Goal: Use online tool/utility

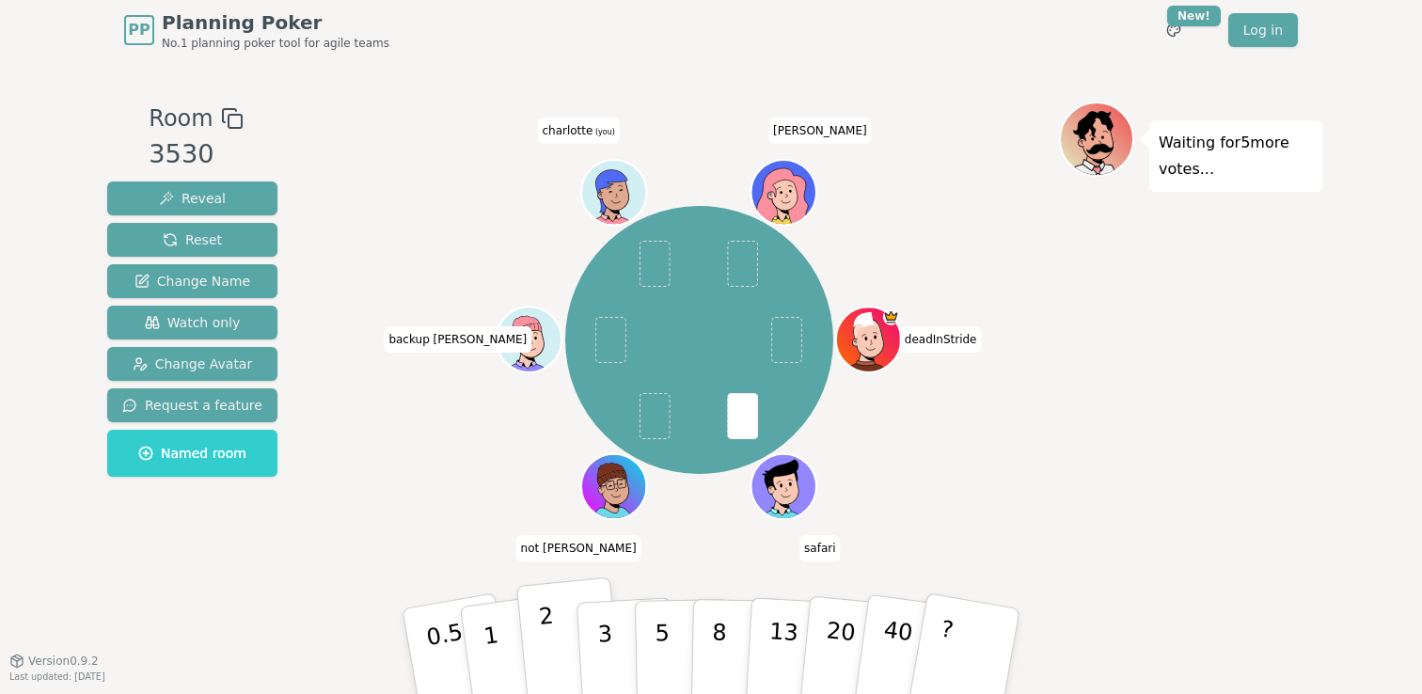
click at [558, 650] on button "2" at bounding box center [569, 653] width 107 height 150
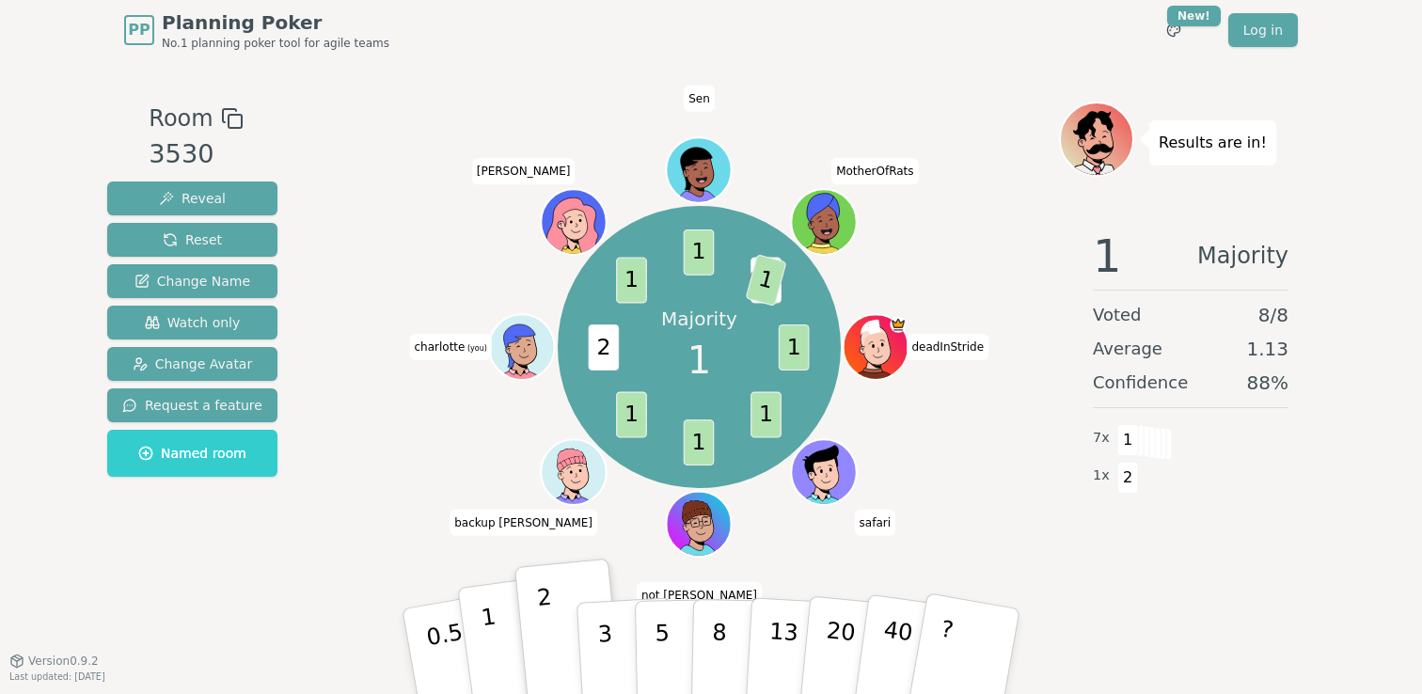
click at [507, 647] on button "1" at bounding box center [513, 652] width 112 height 152
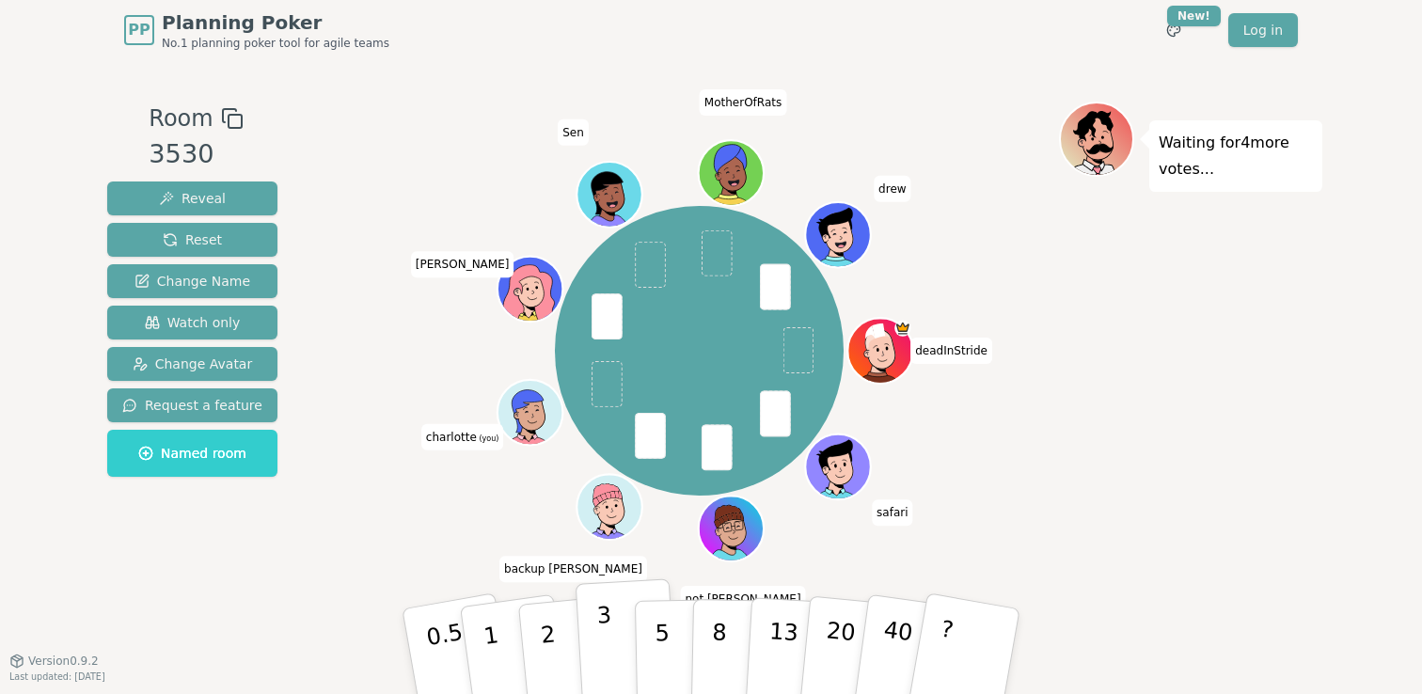
click at [601, 629] on p "3" at bounding box center [606, 653] width 21 height 103
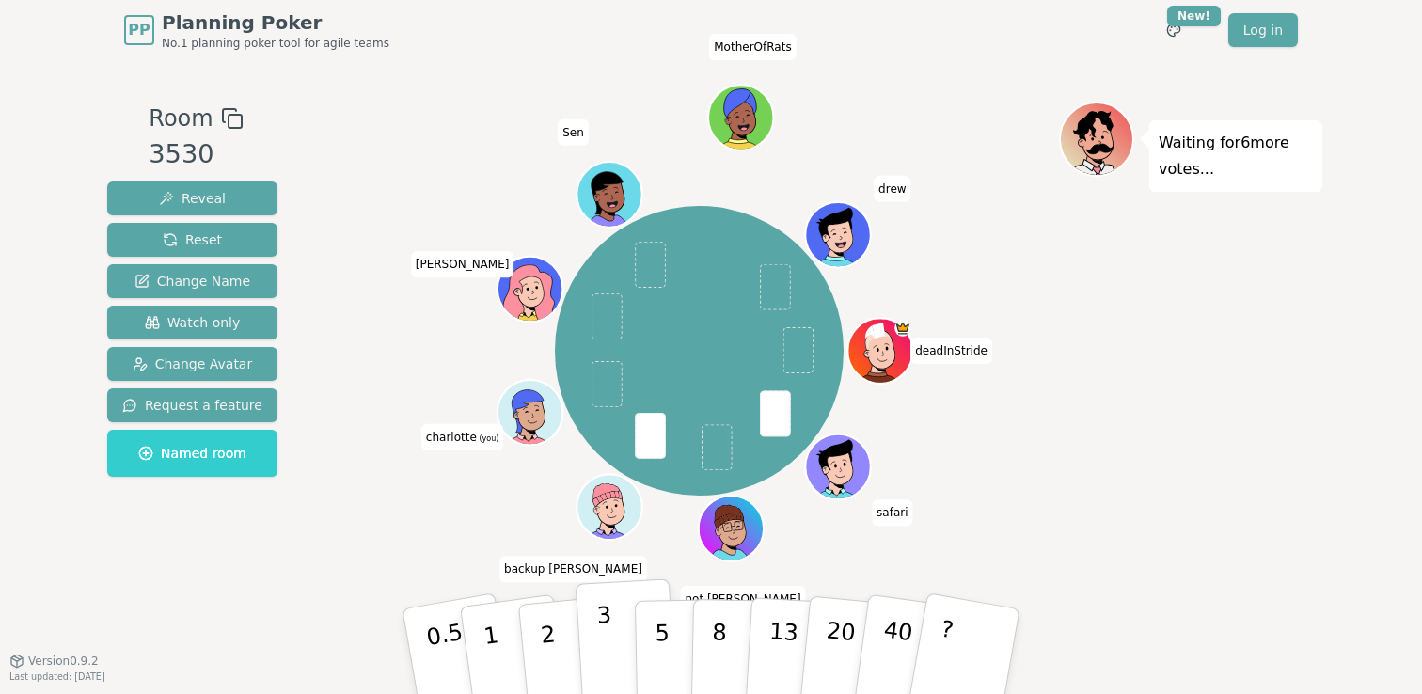
click at [596, 635] on button "3" at bounding box center [627, 651] width 103 height 147
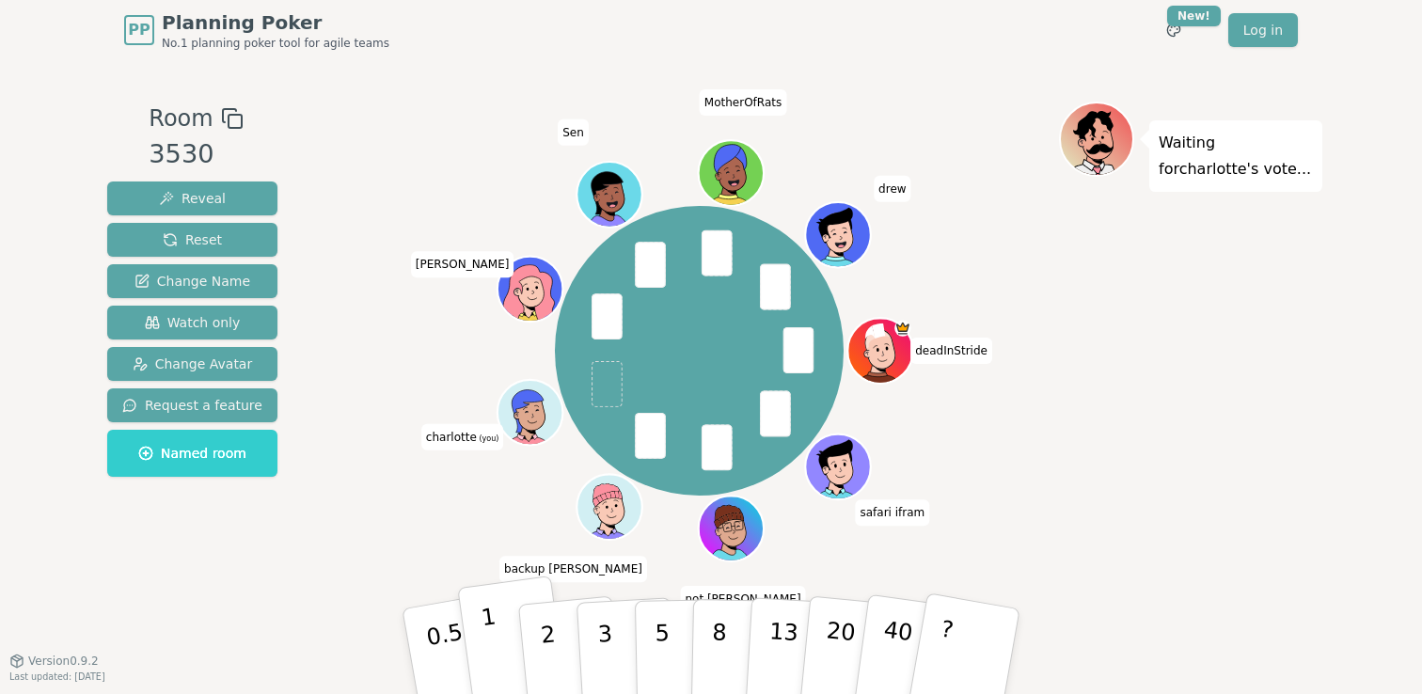
click at [489, 654] on p "1" at bounding box center [494, 654] width 28 height 103
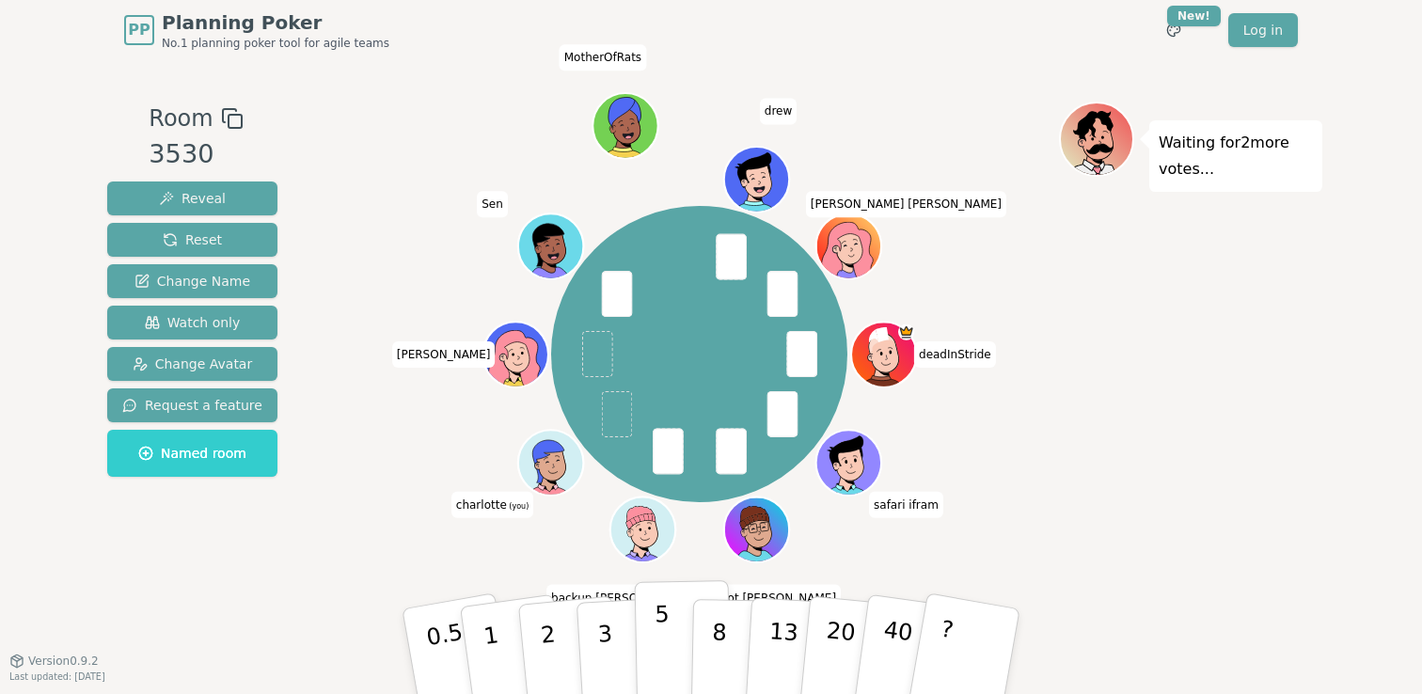
click at [667, 653] on p "5" at bounding box center [663, 652] width 16 height 102
click at [605, 632] on p "3" at bounding box center [606, 653] width 21 height 103
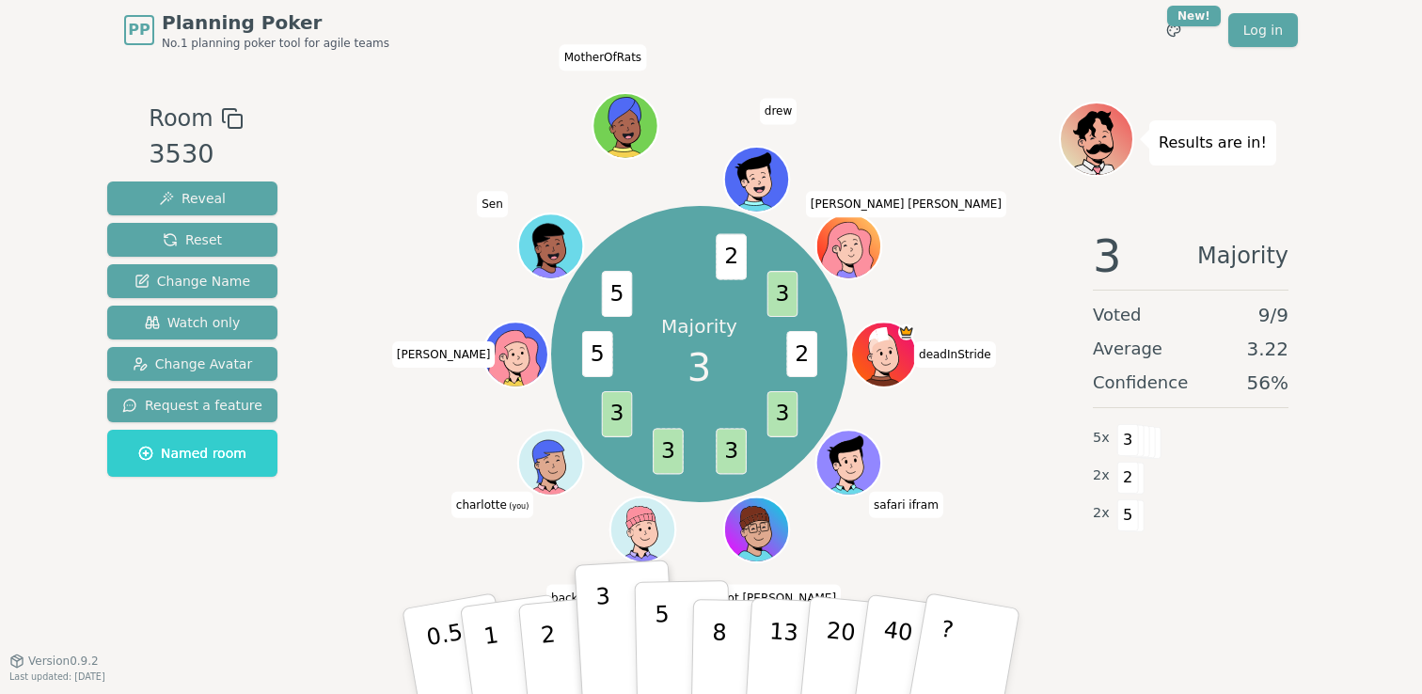
click at [657, 657] on p "5" at bounding box center [663, 652] width 16 height 102
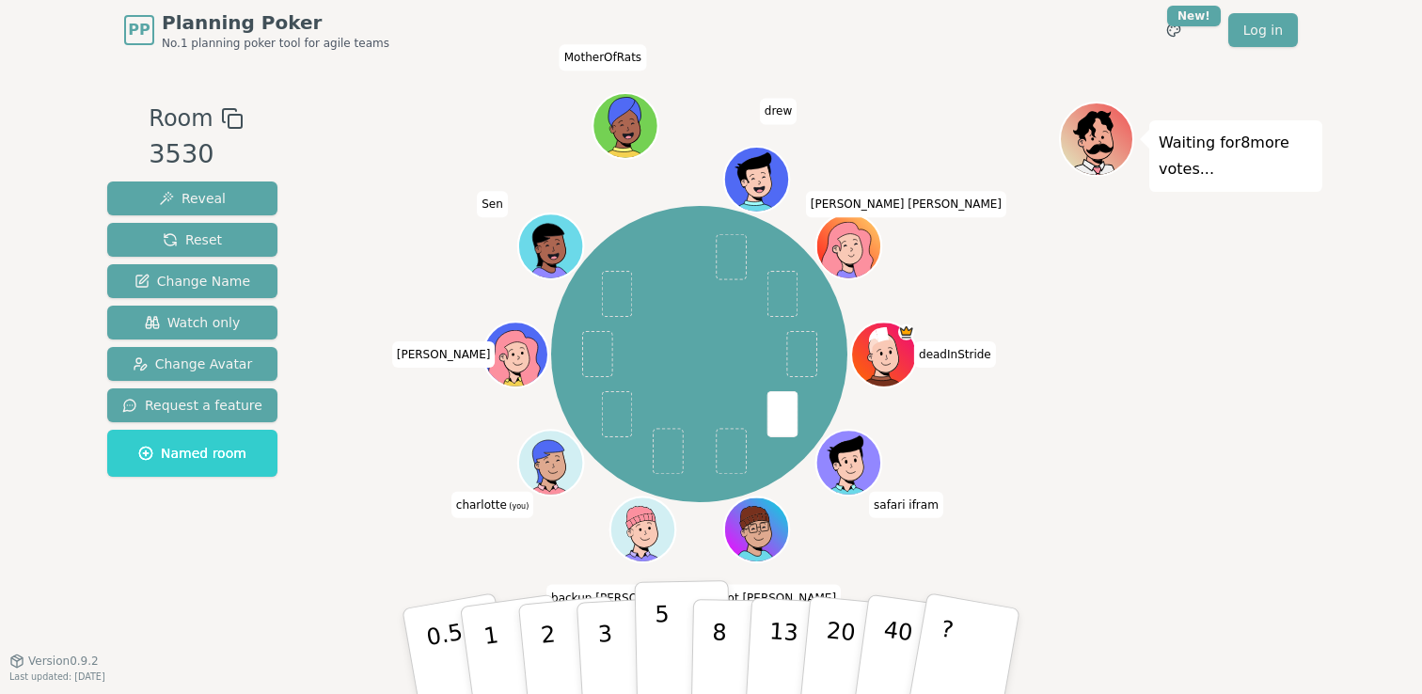
click at [673, 646] on button "5" at bounding box center [683, 651] width 97 height 143
click at [673, 641] on button "5" at bounding box center [683, 651] width 97 height 143
